Goal: Transaction & Acquisition: Download file/media

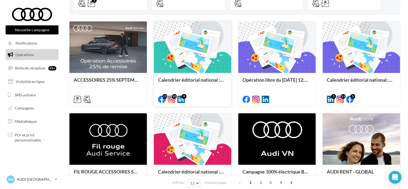
scroll to position [134, 0]
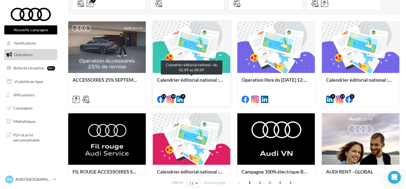
click at [187, 80] on div "Calendrier éditorial national : du 02.09 au 08.09" at bounding box center [191, 82] width 69 height 11
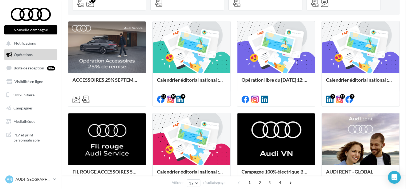
click at [264, 81] on div "Opération libre du [DATE] 12:06" at bounding box center [275, 82] width 69 height 11
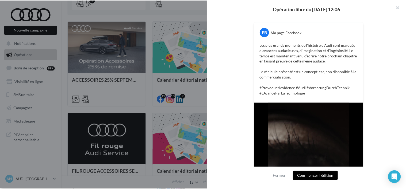
scroll to position [102, 0]
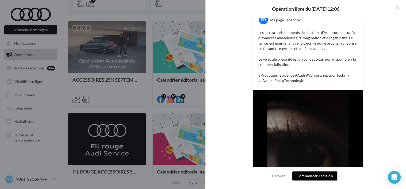
click at [153, 98] on div at bounding box center [203, 94] width 406 height 189
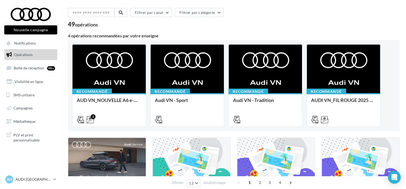
scroll to position [0, 0]
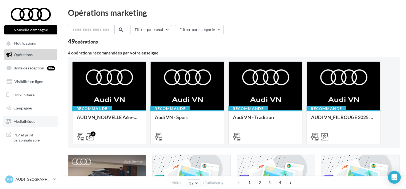
click at [26, 123] on span "Médiathèque" at bounding box center [24, 121] width 22 height 5
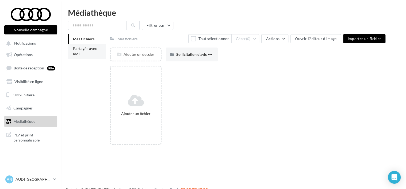
click at [81, 51] on li "Partagés avec moi" at bounding box center [87, 51] width 38 height 15
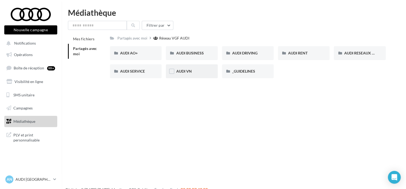
click at [195, 71] on div "AUDI VN" at bounding box center [191, 71] width 31 height 5
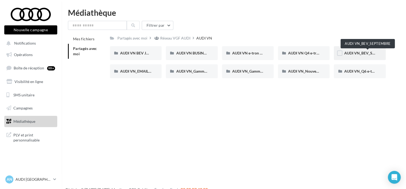
click at [352, 51] on span "AUDI VN_BEV_SEPTEMBRE" at bounding box center [367, 53] width 47 height 5
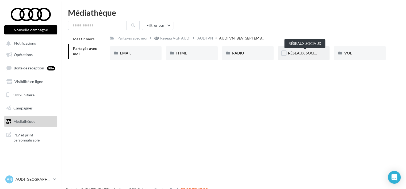
click at [306, 51] on span "RÉSEAUX SOCIAUX" at bounding box center [305, 53] width 34 height 5
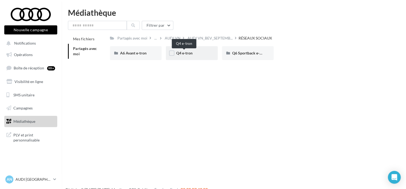
click at [192, 55] on span "Q4 e-tron" at bounding box center [184, 53] width 16 height 5
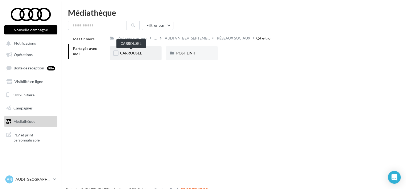
click at [139, 54] on span "CARROUSEL" at bounding box center [131, 53] width 22 height 5
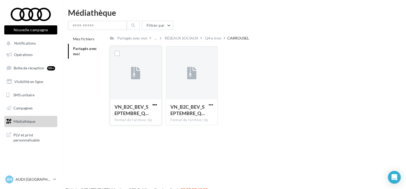
click at [153, 105] on span "button" at bounding box center [154, 105] width 5 height 5
click at [148, 114] on button "Télécharger" at bounding box center [131, 116] width 53 height 14
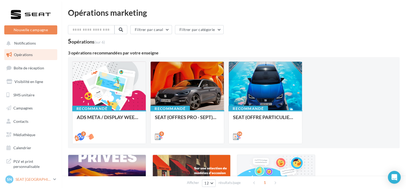
click at [35, 184] on link "SN SEAT [GEOGRAPHIC_DATA] SEAT-ORVAULT" at bounding box center [30, 180] width 53 height 10
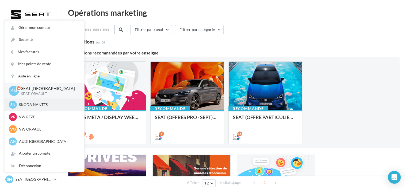
click at [37, 105] on p "SKODA NANTES" at bounding box center [48, 104] width 59 height 5
